Goal: Task Accomplishment & Management: Use online tool/utility

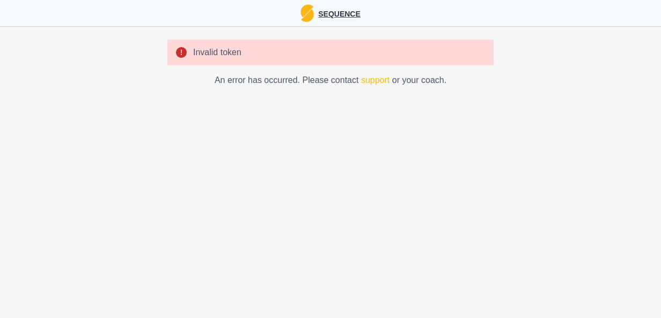
click at [308, 21] on img at bounding box center [306, 13] width 13 height 18
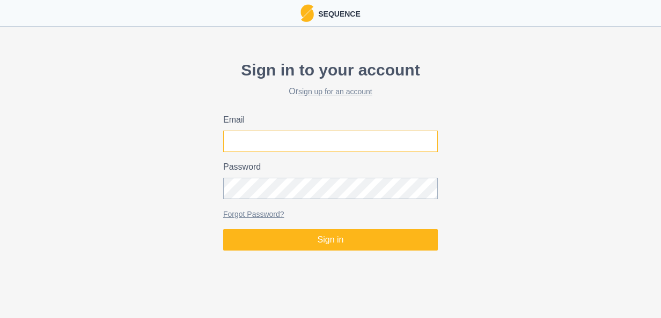
click at [327, 135] on input "Email" at bounding box center [330, 141] width 214 height 21
type input "[PERSON_NAME][EMAIL_ADDRESS][DOMAIN_NAME]"
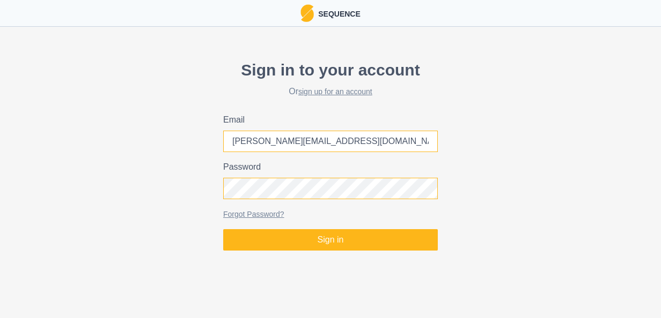
click at [223, 229] on button "Sign in" at bounding box center [330, 239] width 214 height 21
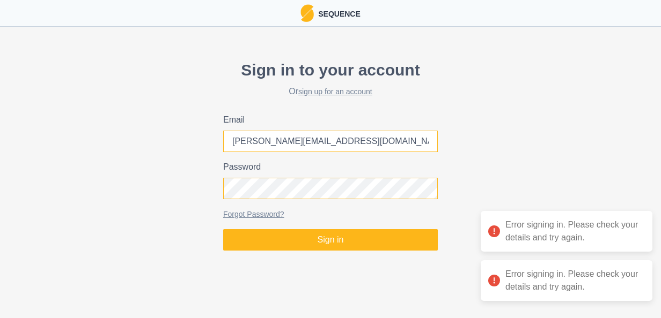
click at [223, 229] on button "Sign in" at bounding box center [330, 239] width 214 height 21
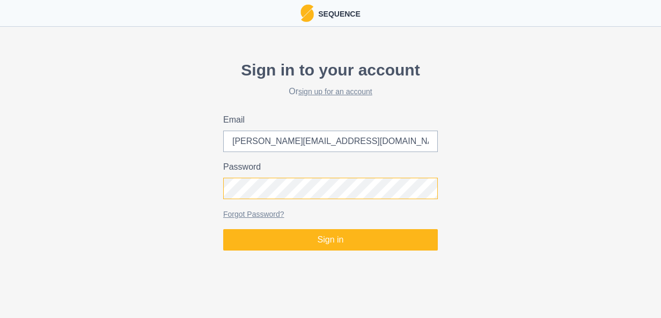
click at [223, 229] on button "Sign in" at bounding box center [330, 239] width 214 height 21
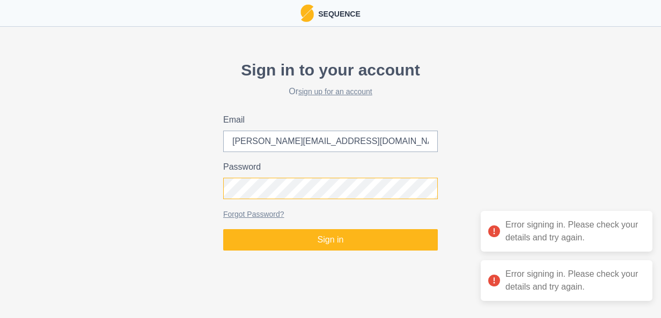
click at [223, 229] on button "Sign in" at bounding box center [330, 239] width 214 height 21
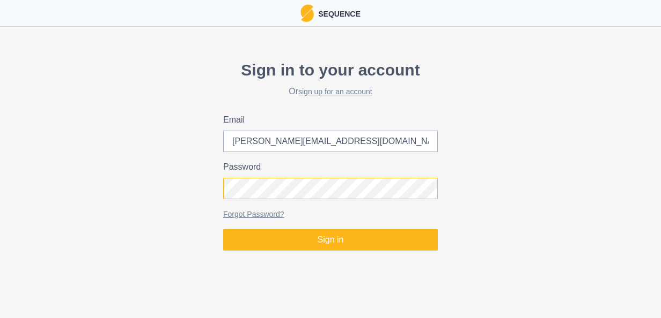
click at [223, 229] on button "Sign in" at bounding box center [330, 239] width 214 height 21
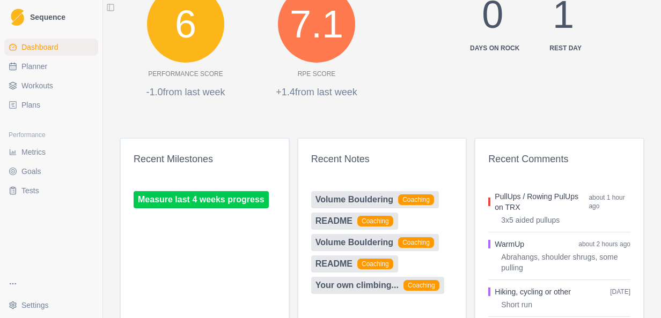
scroll to position [521, 0]
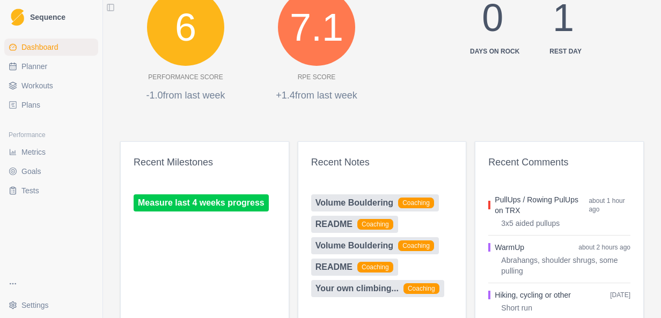
click at [52, 66] on link "Planner" at bounding box center [51, 66] width 94 height 17
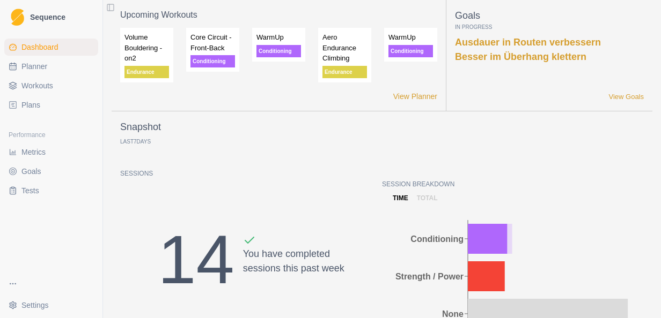
select select "month"
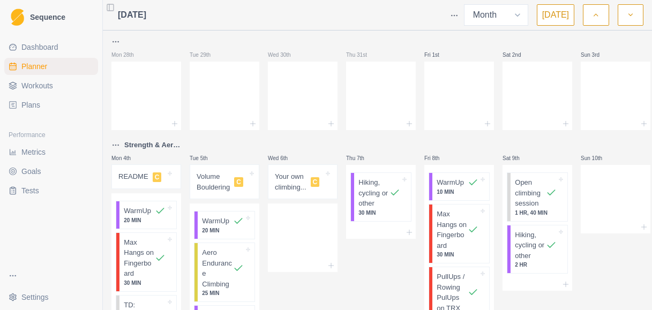
scroll to position [8, 0]
click at [556, 17] on button "[DATE]" at bounding box center [556, 14] width 38 height 21
click at [625, 25] on button "button" at bounding box center [631, 14] width 26 height 21
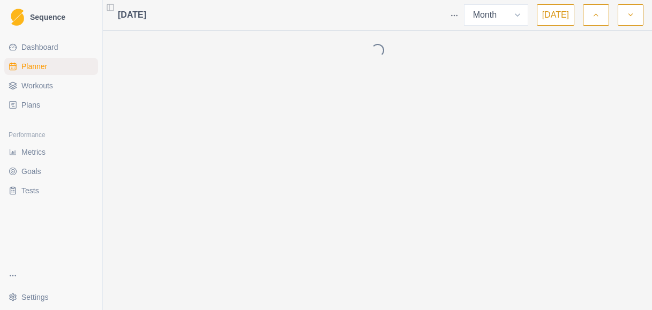
scroll to position [0, 0]
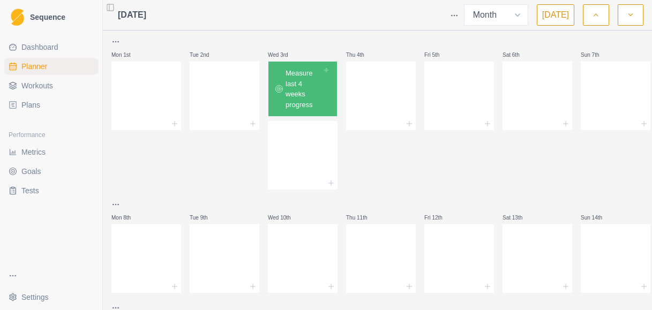
click at [587, 18] on button "button" at bounding box center [596, 14] width 26 height 21
